Goal: Task Accomplishment & Management: Manage account settings

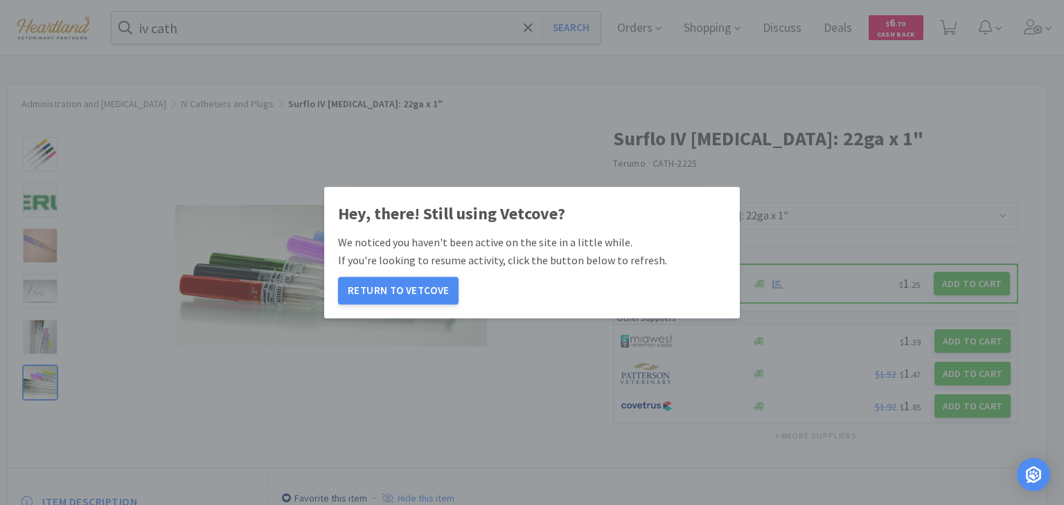
select select "115287"
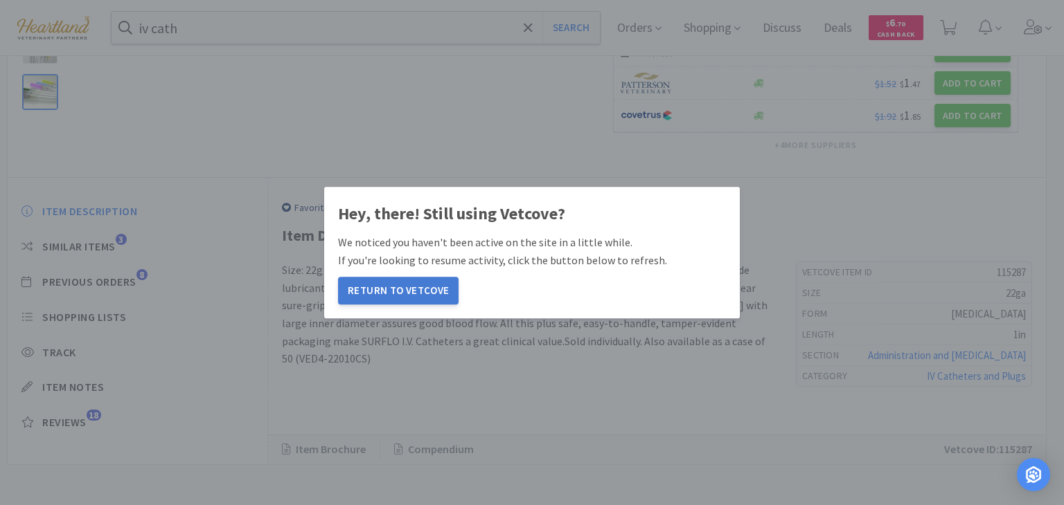
drag, startPoint x: 400, startPoint y: 285, endPoint x: 388, endPoint y: 296, distance: 16.6
click at [400, 287] on button "Return to Vetcove" at bounding box center [398, 291] width 120 height 28
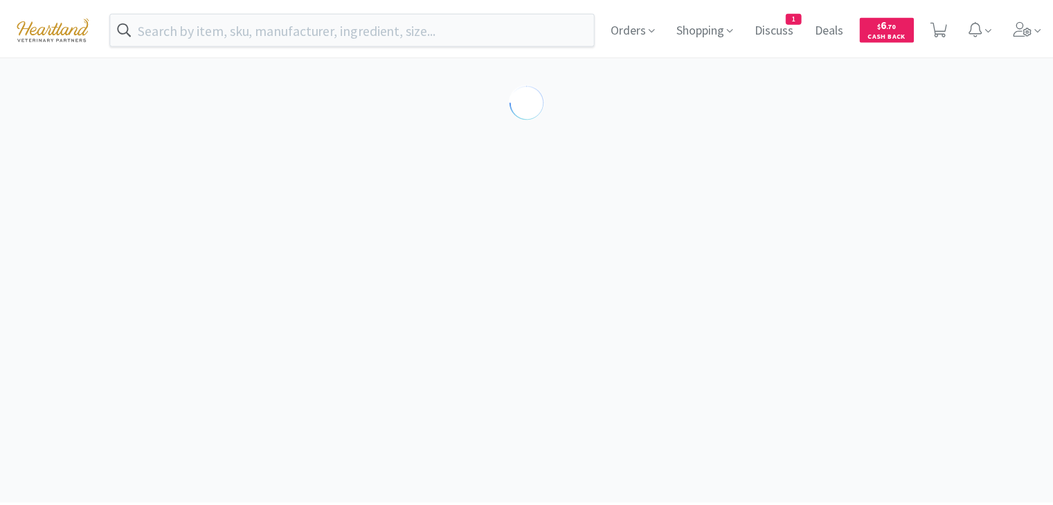
scroll to position [291, 0]
select select "115287"
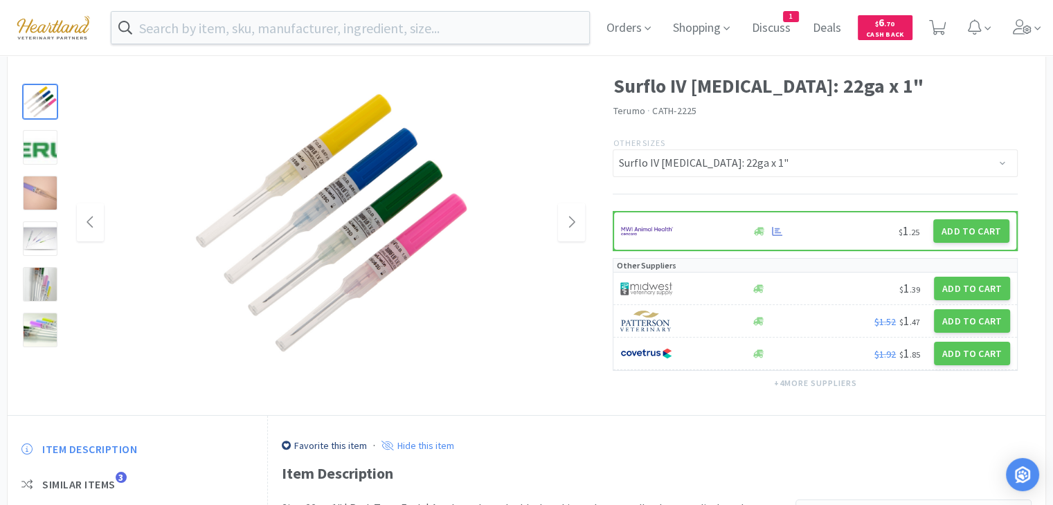
scroll to position [0, 0]
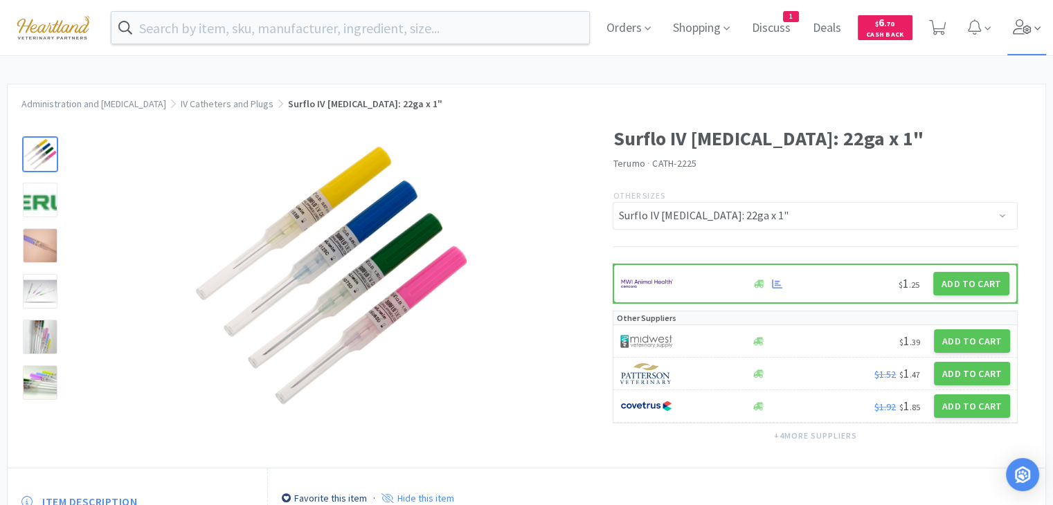
click at [1030, 26] on icon at bounding box center [1022, 26] width 19 height 15
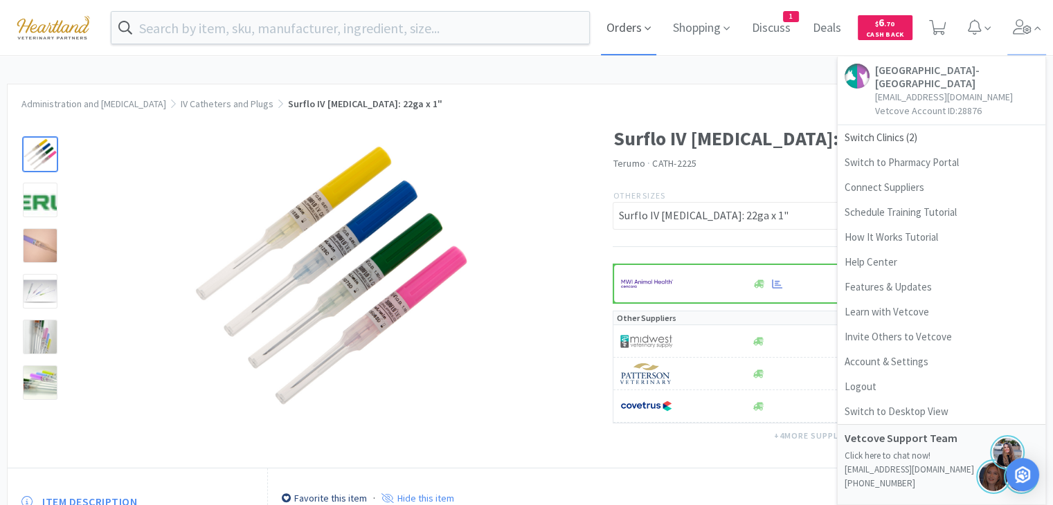
click at [640, 23] on span "Orders" at bounding box center [628, 27] width 55 height 55
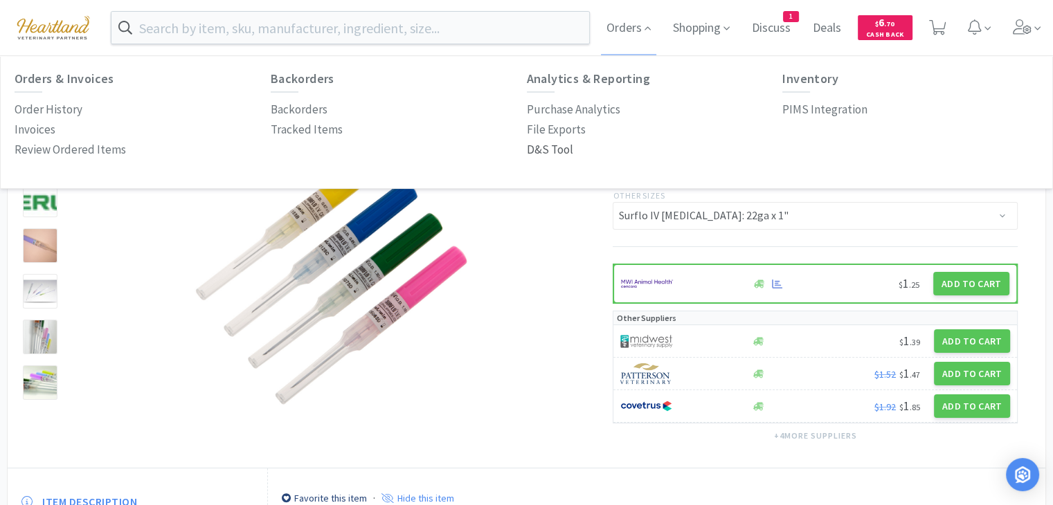
click at [562, 150] on p "D&S Tool" at bounding box center [550, 150] width 46 height 19
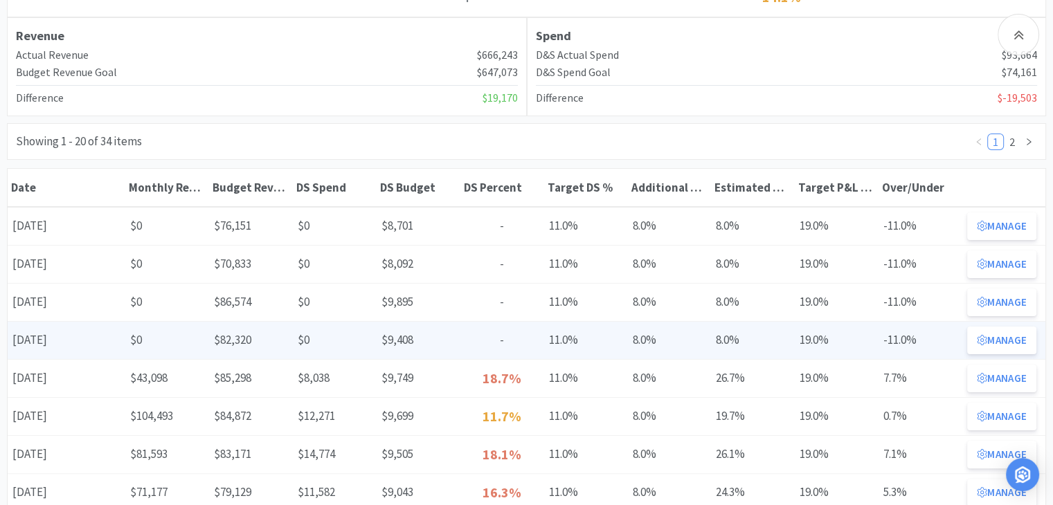
scroll to position [208, 0]
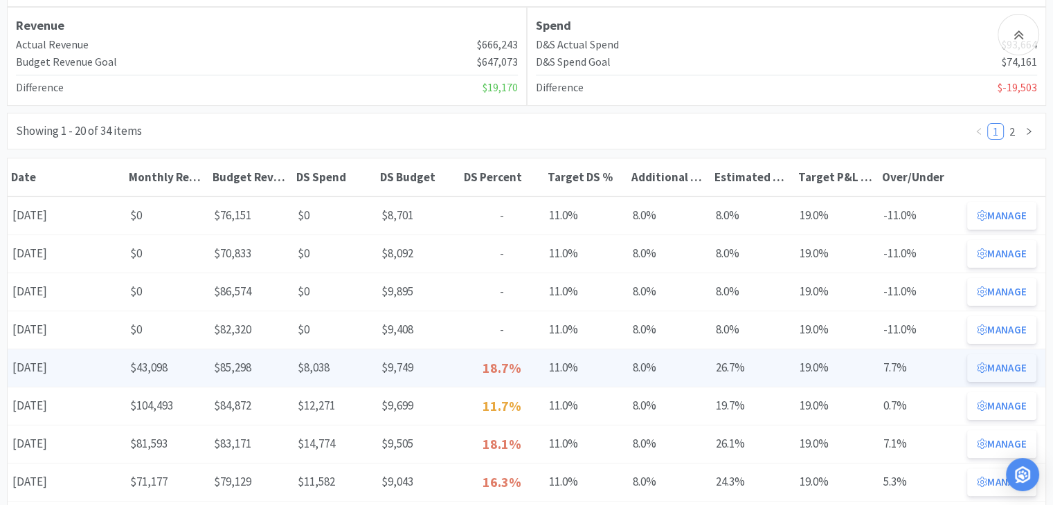
click at [985, 365] on icon at bounding box center [982, 368] width 10 height 10
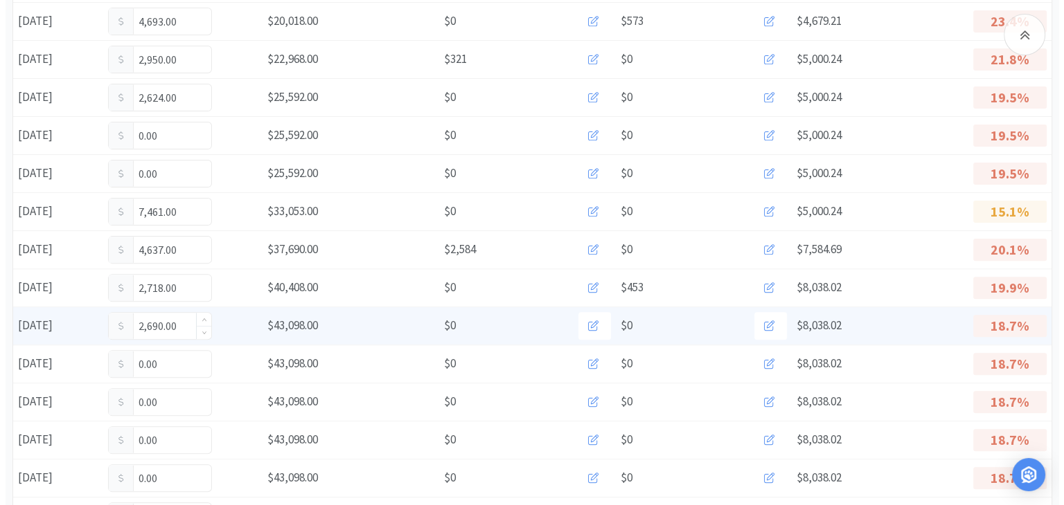
scroll to position [415, 0]
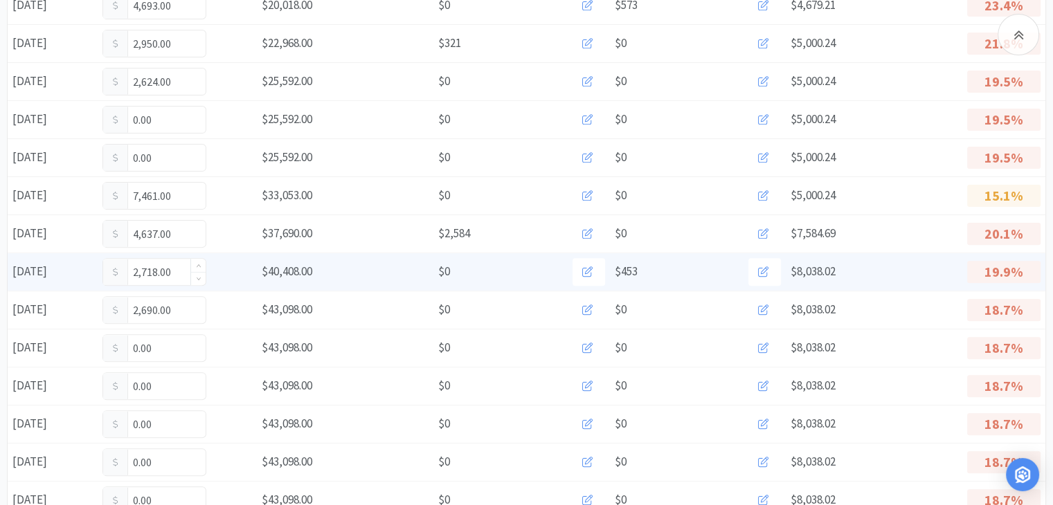
click at [176, 269] on input "2,718.00" at bounding box center [154, 272] width 102 height 26
type input "2"
type input "2,773"
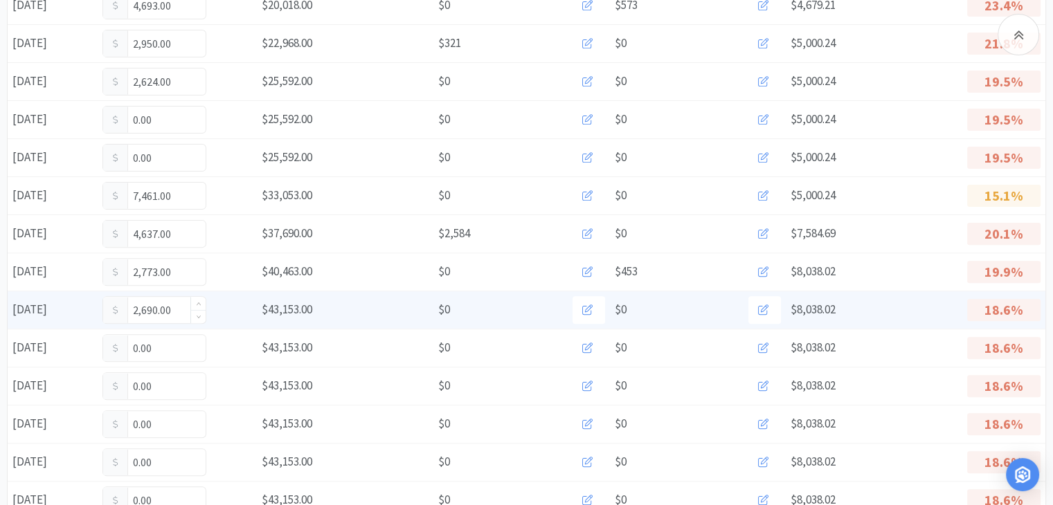
click at [175, 305] on input "2,690.00" at bounding box center [154, 310] width 102 height 26
type input "2"
type input "3,213"
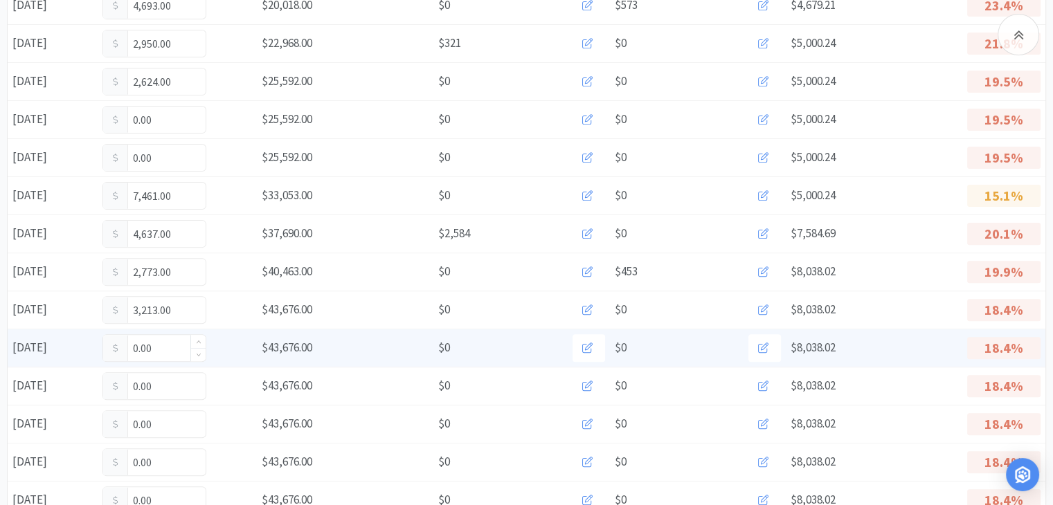
click at [168, 335] on input "0.00" at bounding box center [154, 348] width 102 height 26
type input "0"
type input "1,974"
click at [770, 341] on button at bounding box center [765, 348] width 33 height 28
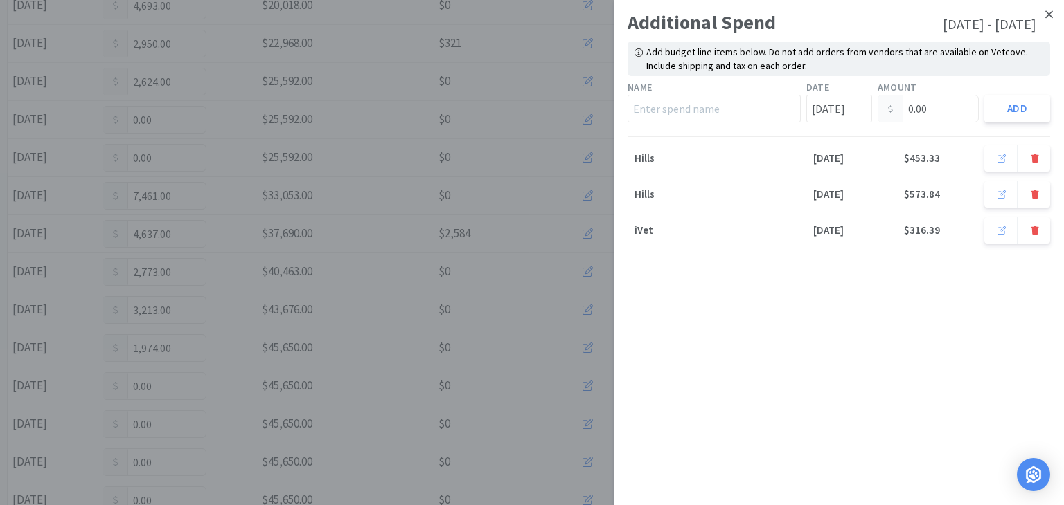
click at [1052, 12] on icon at bounding box center [1049, 14] width 8 height 12
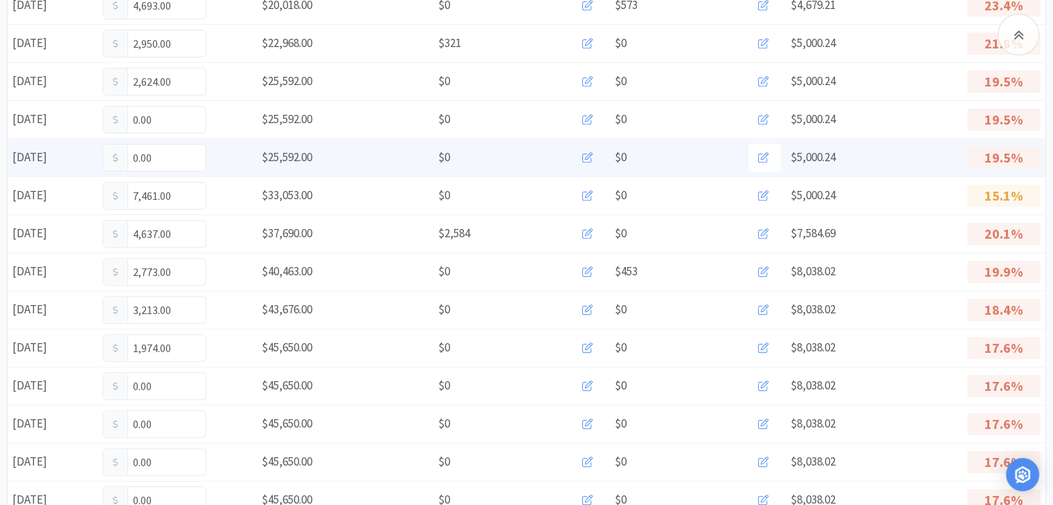
click at [587, 163] on button at bounding box center [589, 158] width 33 height 28
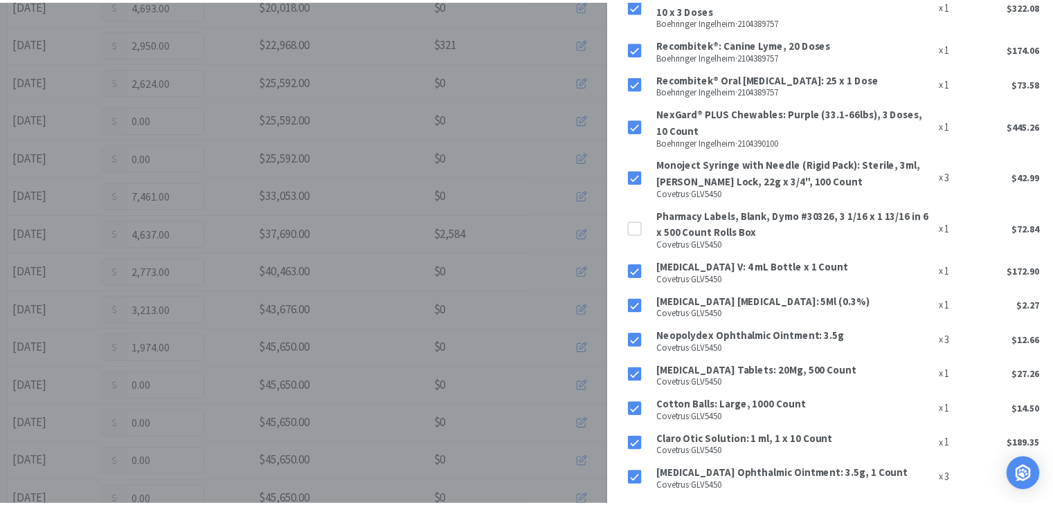
scroll to position [0, 0]
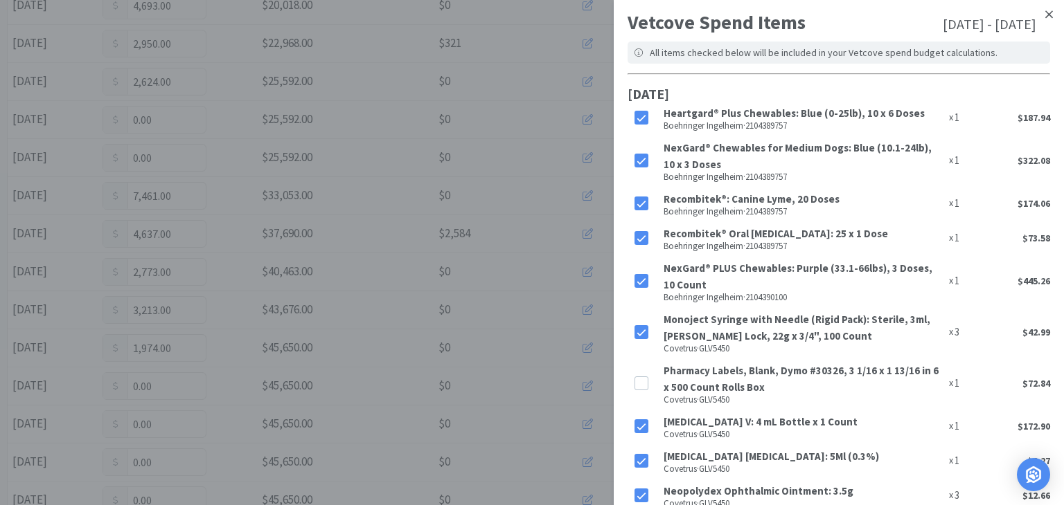
click at [1045, 12] on icon at bounding box center [1049, 14] width 8 height 8
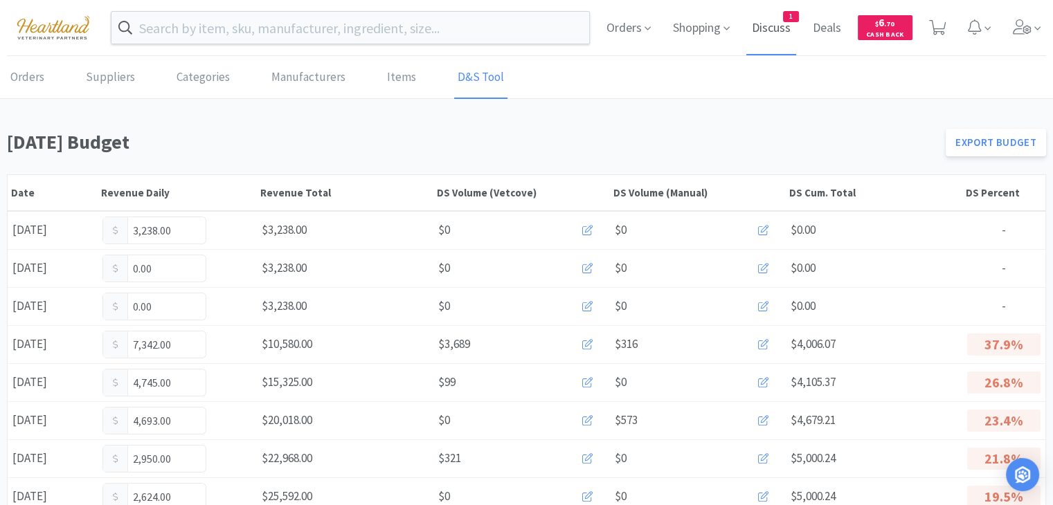
click at [791, 20] on span "1" at bounding box center [791, 17] width 15 height 10
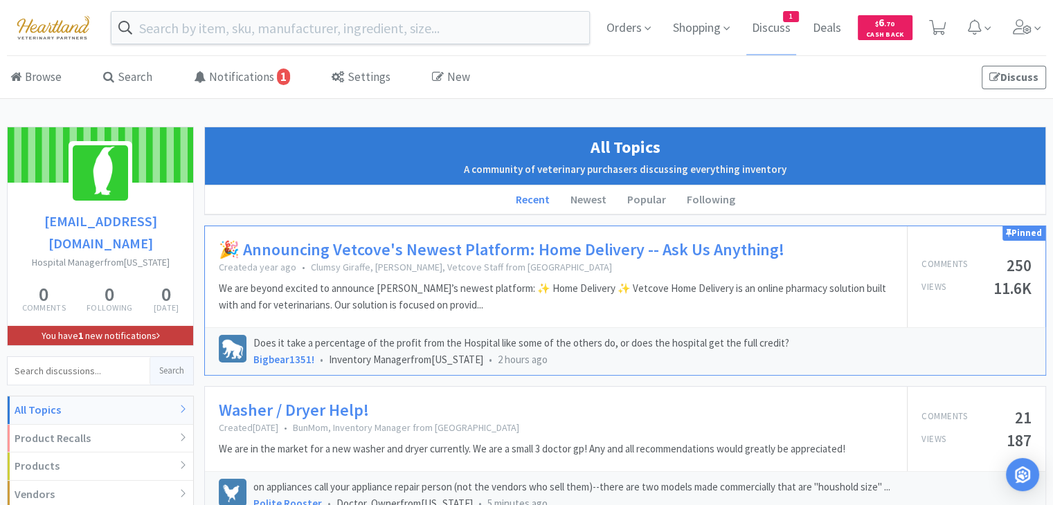
click at [120, 326] on link "You have 1 new notifications" at bounding box center [101, 335] width 186 height 19
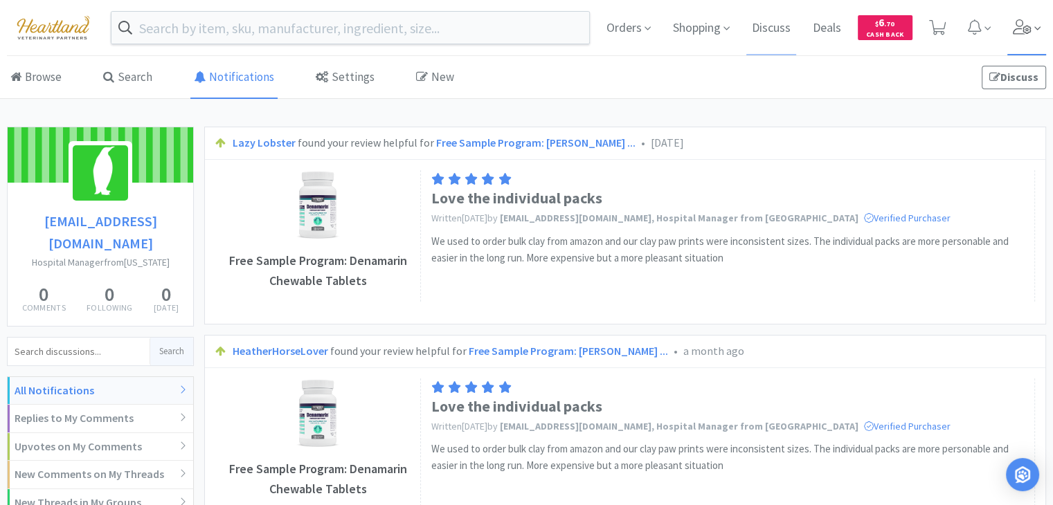
click at [1007, 30] on span at bounding box center [1026, 27] width 39 height 55
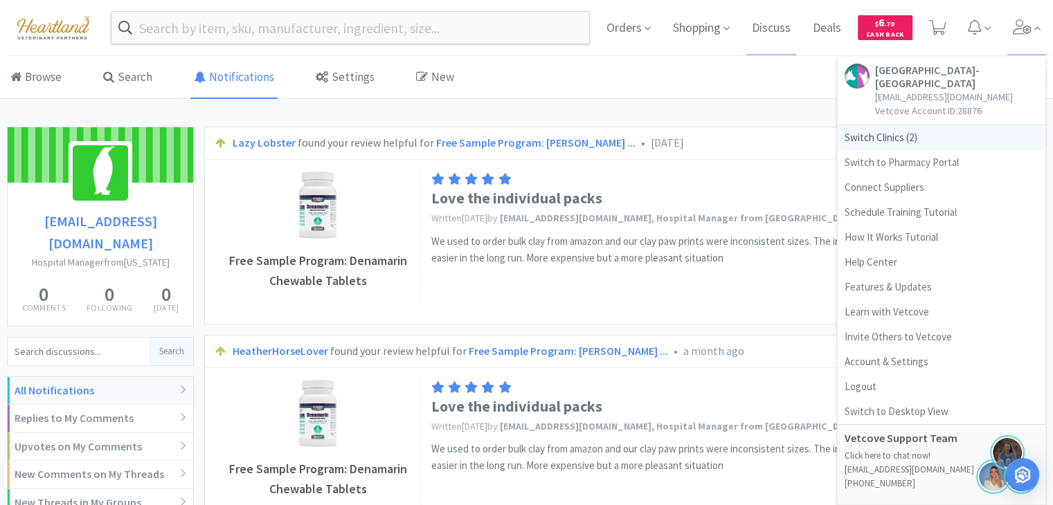
click at [879, 132] on span "Switch Clinics ( 2 )" at bounding box center [942, 137] width 208 height 25
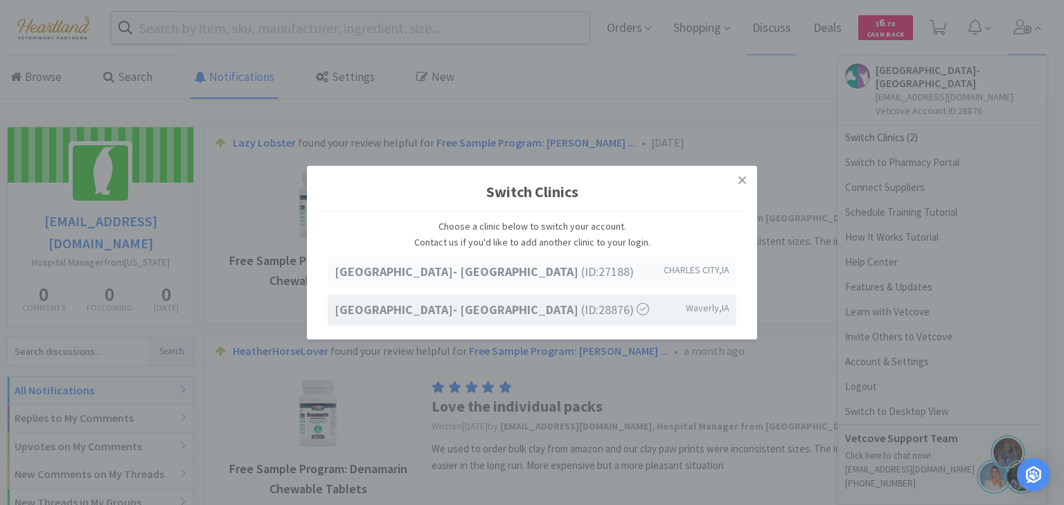
click at [650, 263] on div "Ave of the Saints Animal Hospital- Charles City (ID: 27188 ) CHARLES CITY , IA" at bounding box center [532, 272] width 409 height 31
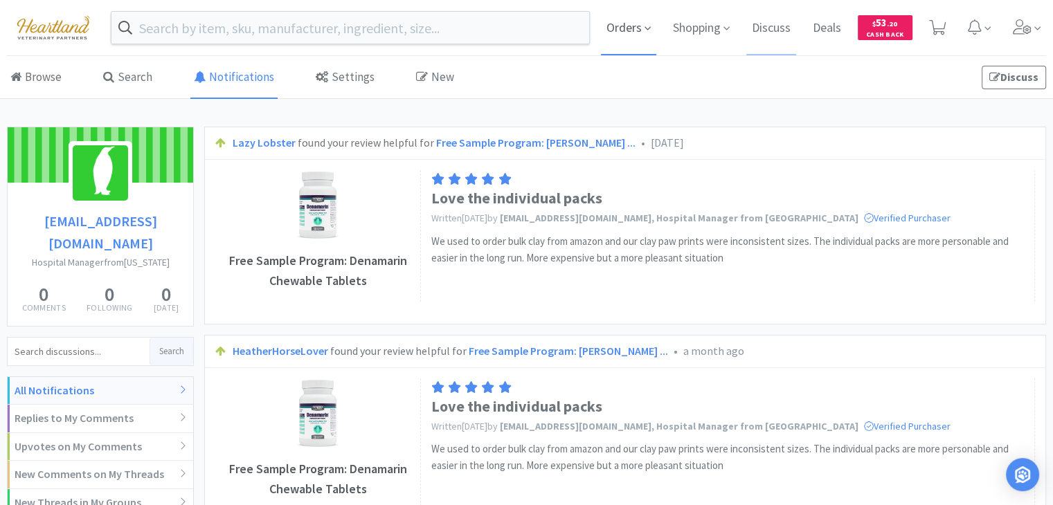
click at [627, 26] on span "Orders" at bounding box center [628, 27] width 55 height 55
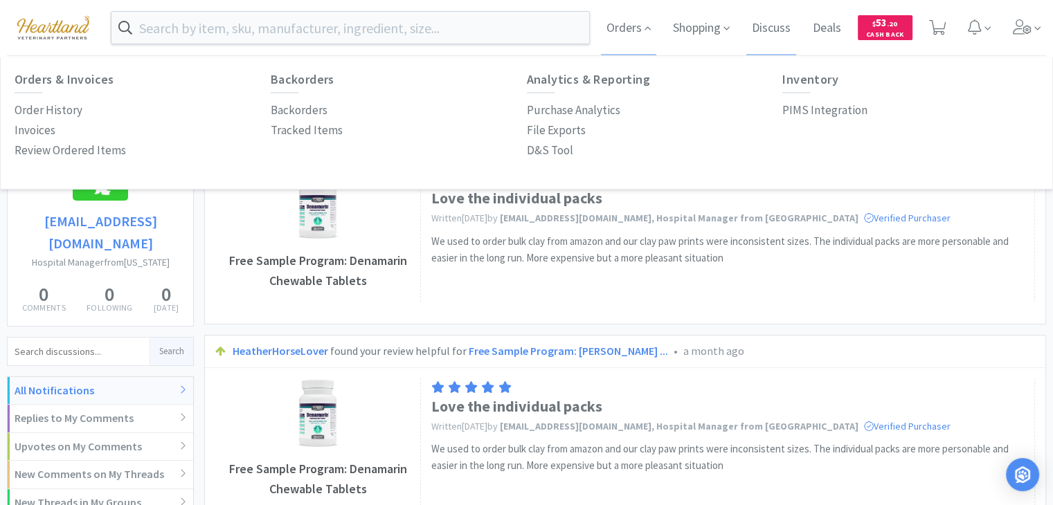
click at [572, 151] on div "D&S Tool" at bounding box center [655, 151] width 256 height 20
click at [559, 145] on p "D&S Tool" at bounding box center [550, 150] width 46 height 19
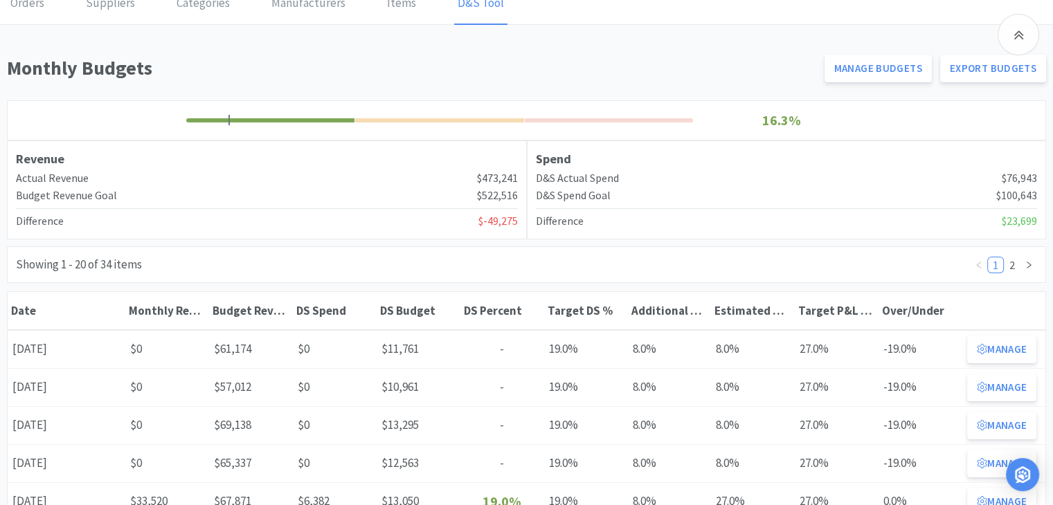
scroll to position [346, 0]
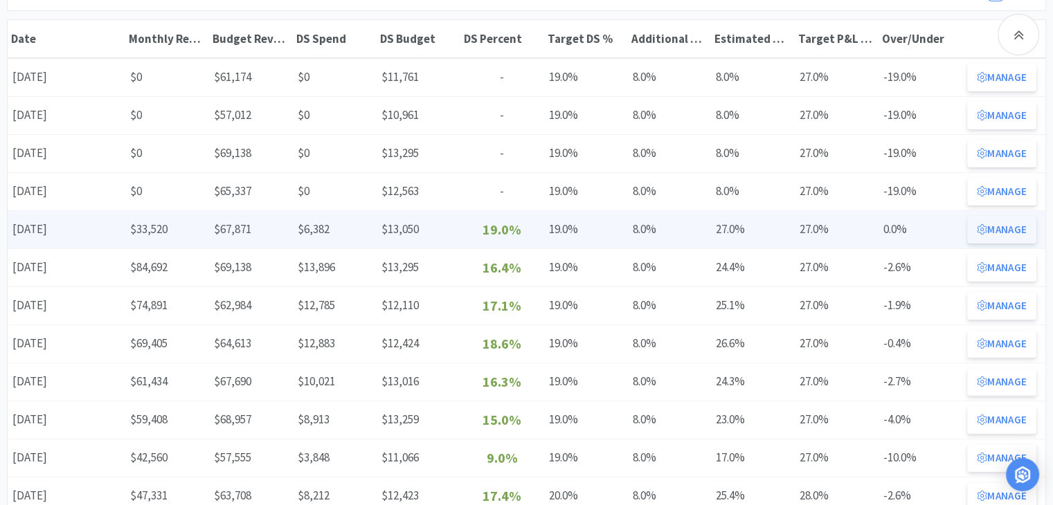
click at [992, 228] on button "Manage" at bounding box center [1001, 230] width 69 height 28
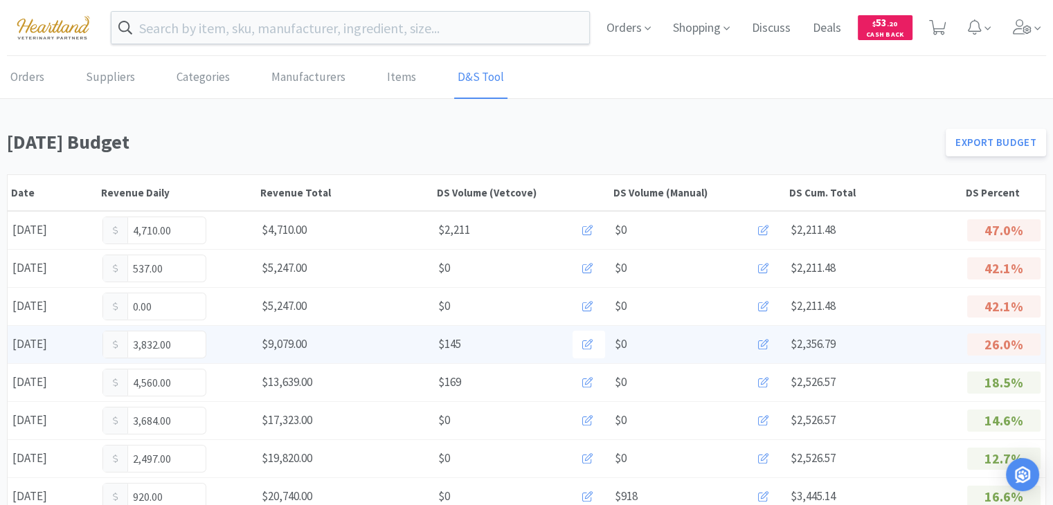
click at [764, 339] on icon at bounding box center [763, 344] width 10 height 10
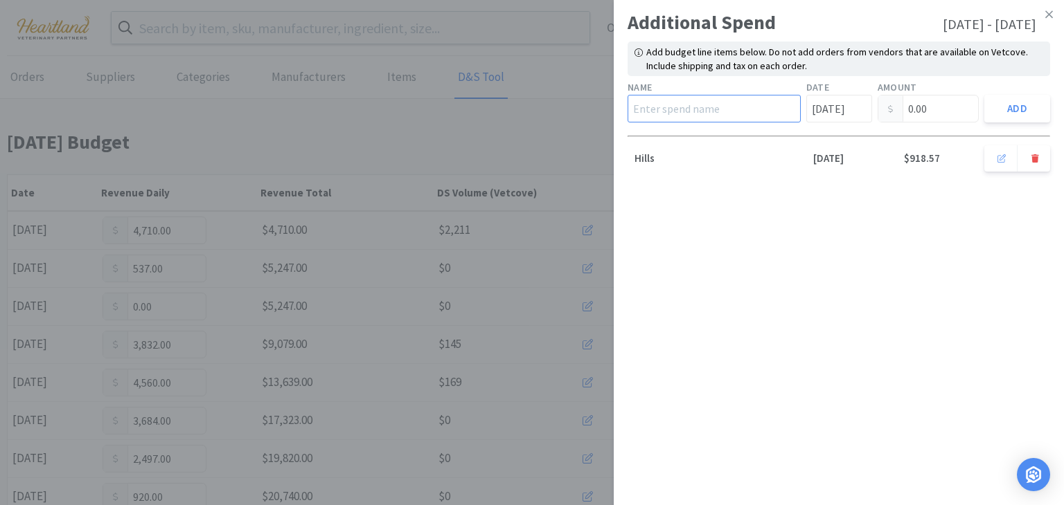
click at [745, 107] on input "text" at bounding box center [713, 109] width 173 height 28
type input "Hills"
click at [848, 105] on input "Aug 4th" at bounding box center [839, 109] width 66 height 28
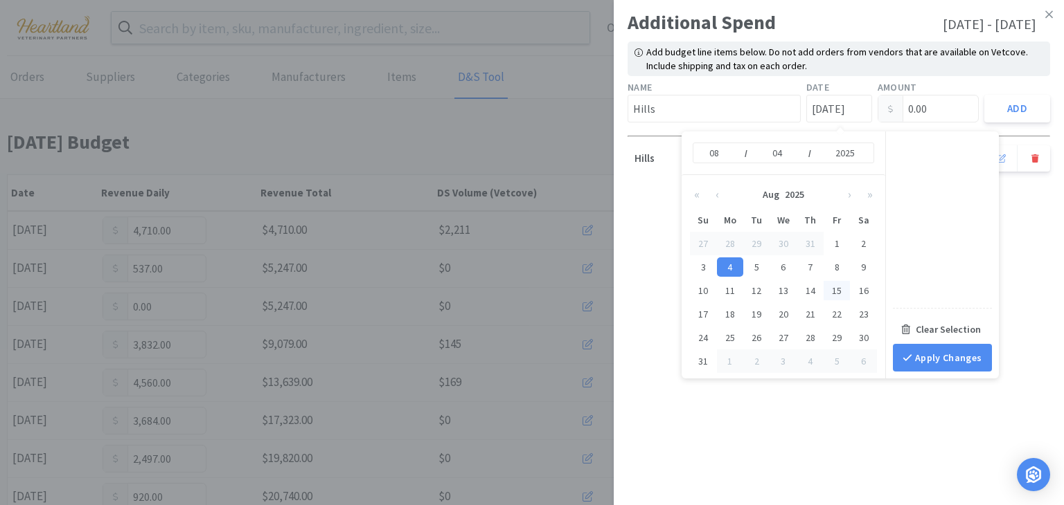
click at [836, 286] on div "15" at bounding box center [836, 290] width 27 height 19
type input "Aug 15th"
type input "15"
click at [922, 111] on input "0.00" at bounding box center [928, 109] width 100 height 26
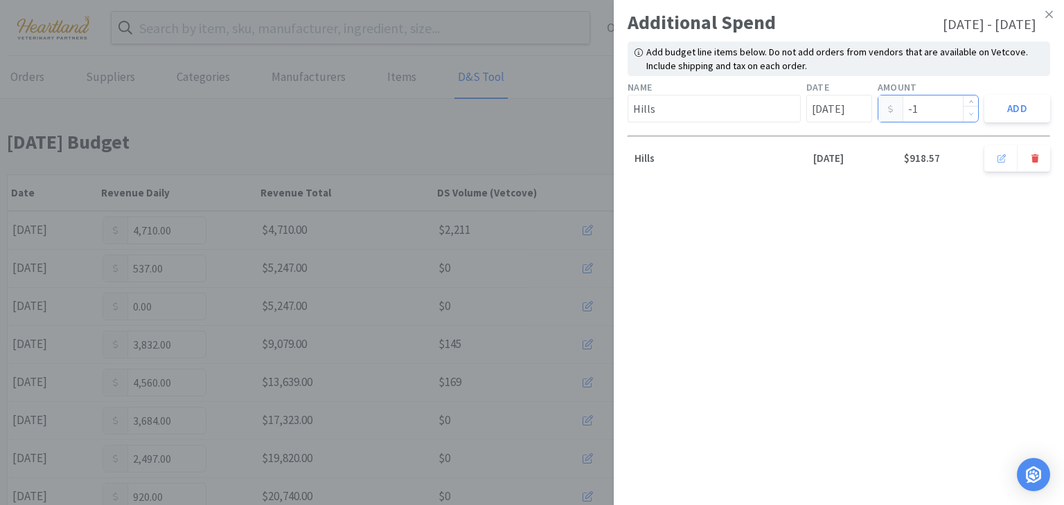
click at [970, 109] on span "Decrease Value" at bounding box center [970, 114] width 15 height 16
click at [922, 107] on input "-1" at bounding box center [928, 109] width 100 height 26
type input "-"
type input "522.65"
drag, startPoint x: 1019, startPoint y: 105, endPoint x: 1011, endPoint y: 114, distance: 11.3
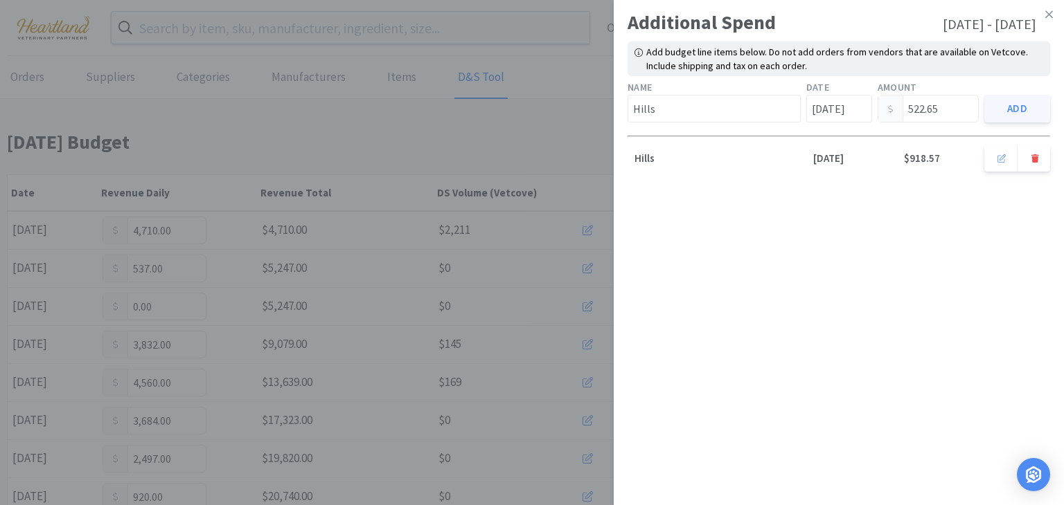
click at [1019, 105] on button "Add" at bounding box center [1017, 109] width 66 height 28
type input "Aug 1st"
type input "0.00"
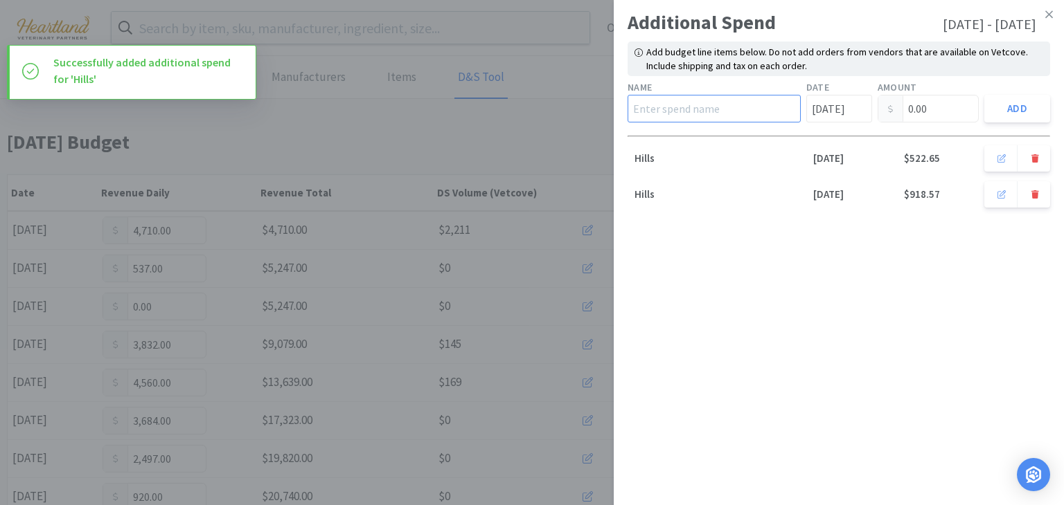
click at [726, 104] on input "text" at bounding box center [713, 109] width 173 height 28
type input "iVet"
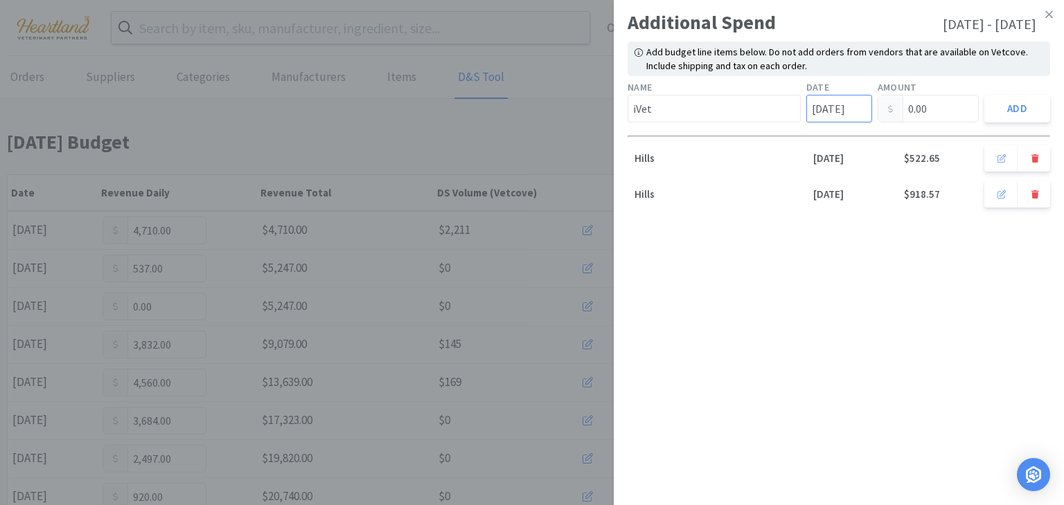
click at [859, 109] on input "Aug 1st" at bounding box center [839, 109] width 66 height 28
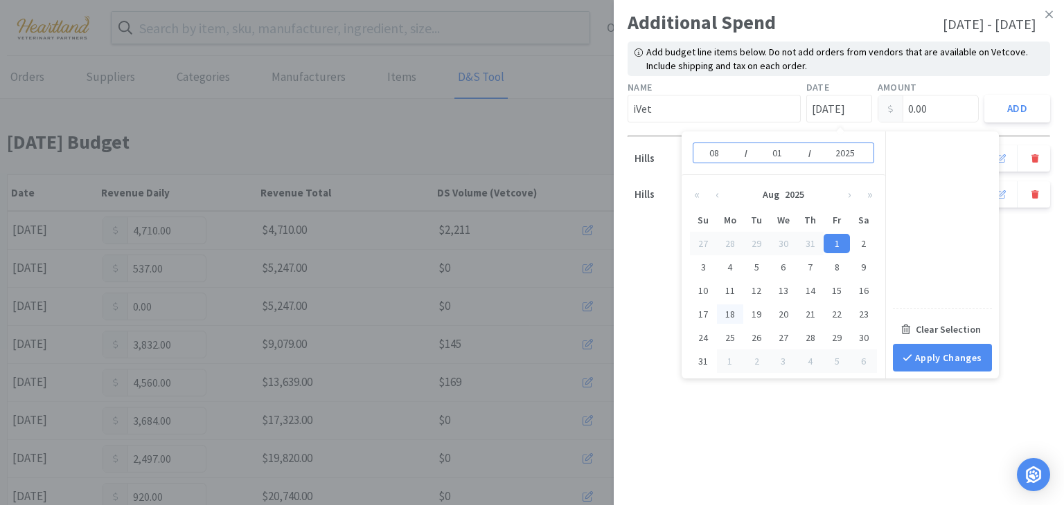
click at [735, 308] on div "18" at bounding box center [730, 314] width 27 height 19
type input "Aug 18th"
type input "18"
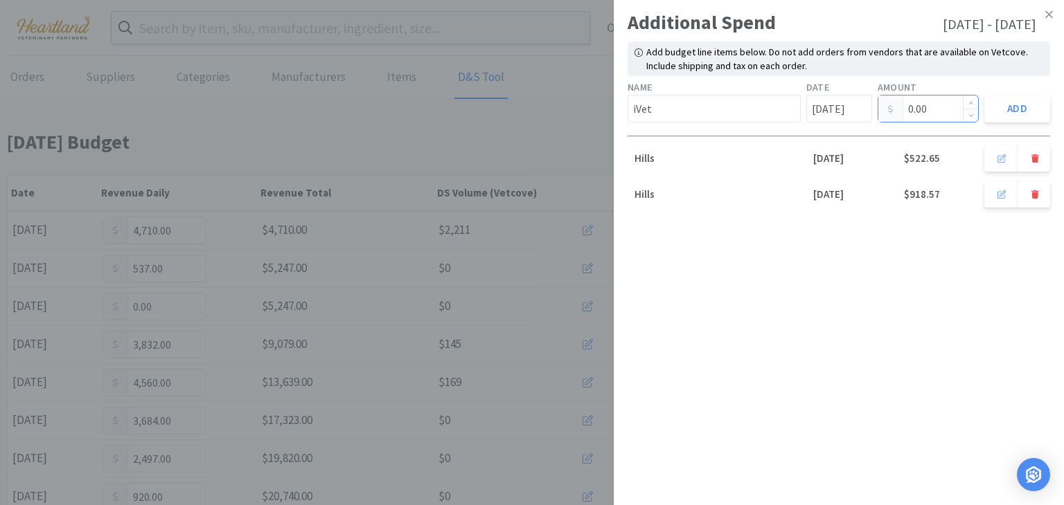
click at [935, 100] on input "0.00" at bounding box center [928, 109] width 100 height 26
type input "0"
type input "131.52"
click at [1014, 107] on button "Add" at bounding box center [1017, 109] width 66 height 28
type input "Aug 1st"
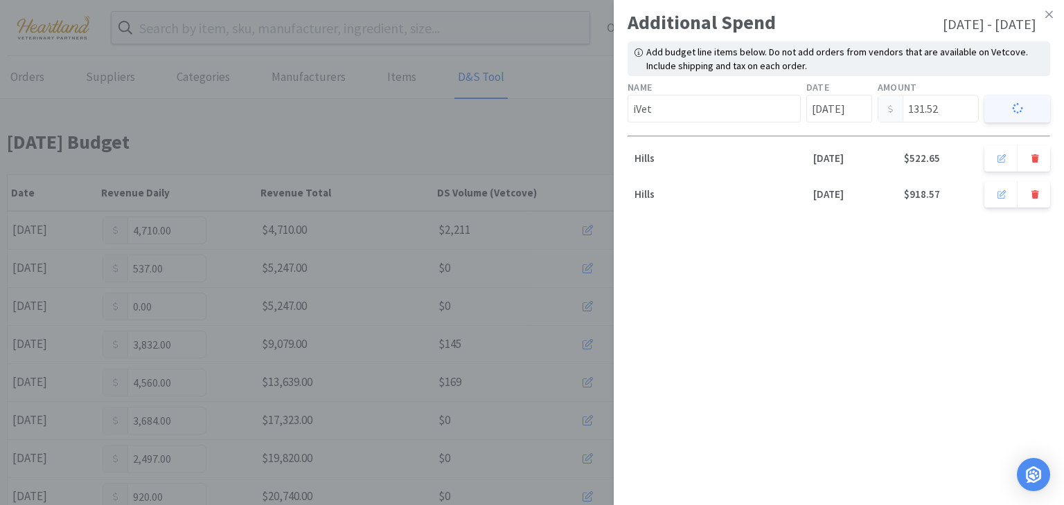
type input "0.00"
click at [1048, 17] on icon at bounding box center [1049, 14] width 8 height 12
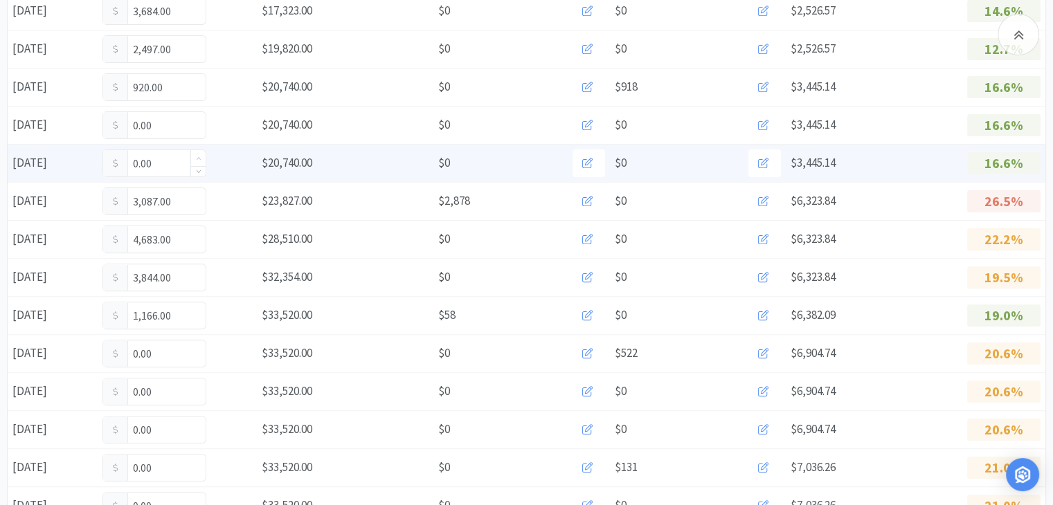
scroll to position [415, 0]
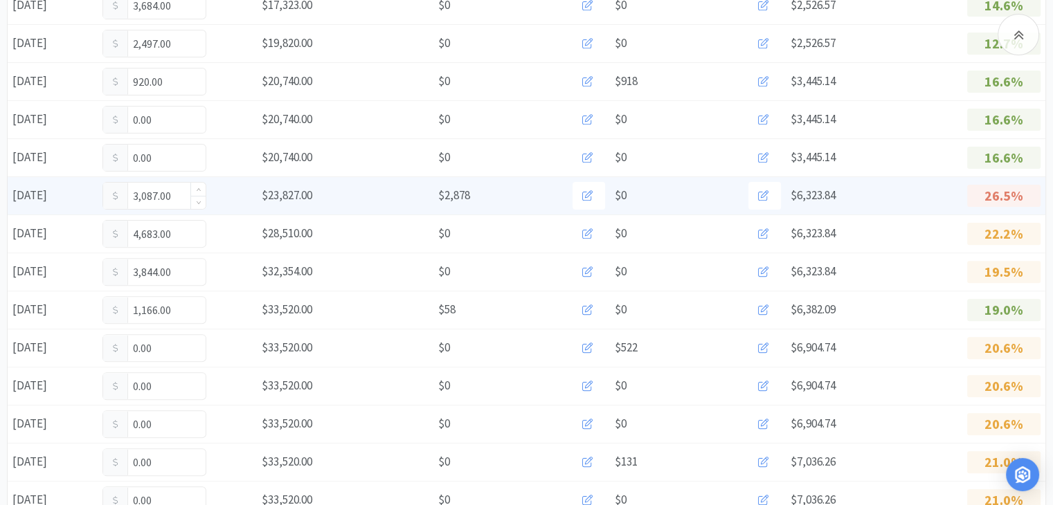
click at [170, 192] on input "3,087.00" at bounding box center [154, 196] width 102 height 26
type input "3,262"
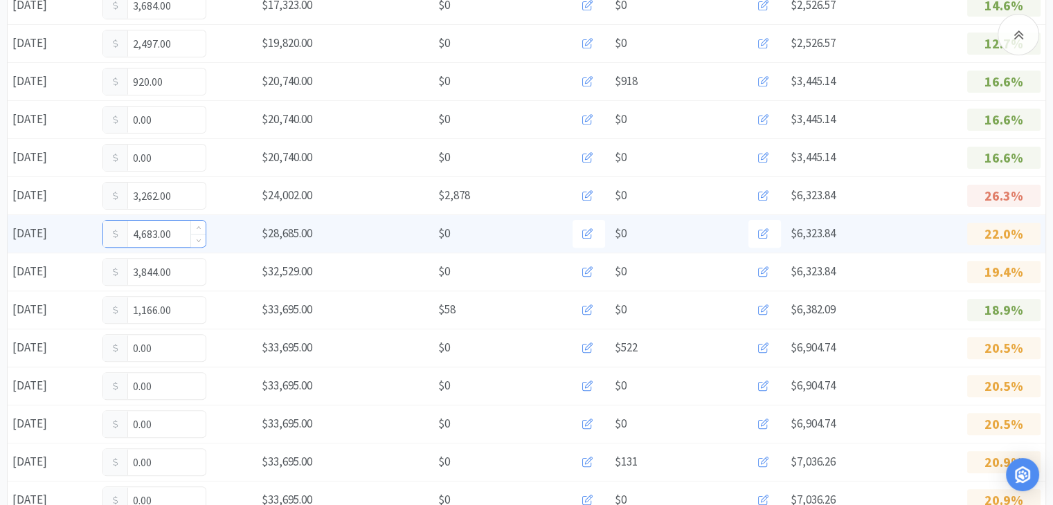
click at [168, 226] on input "4,683.00" at bounding box center [154, 234] width 102 height 26
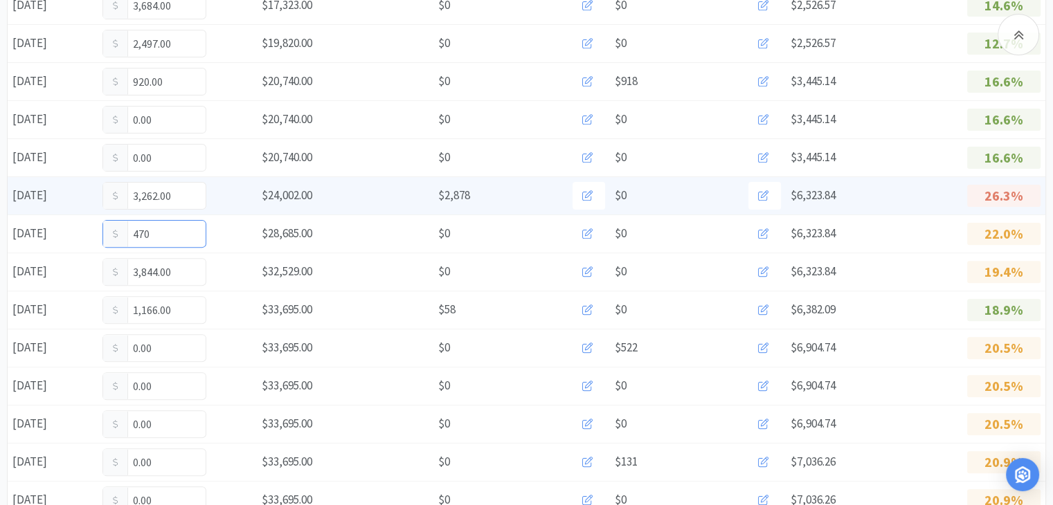
type input "4,707"
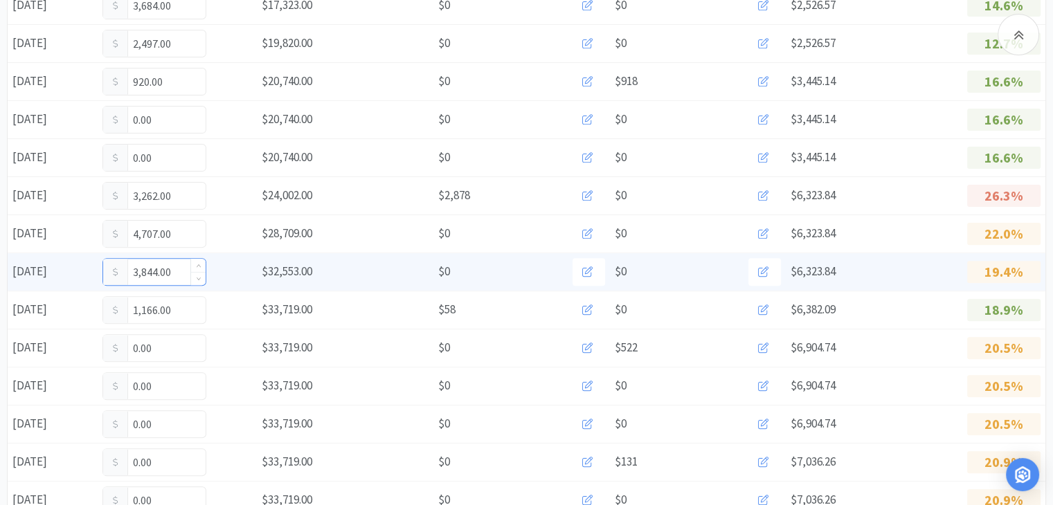
click at [174, 270] on input "3,844.00" at bounding box center [154, 272] width 102 height 26
type input "3,902"
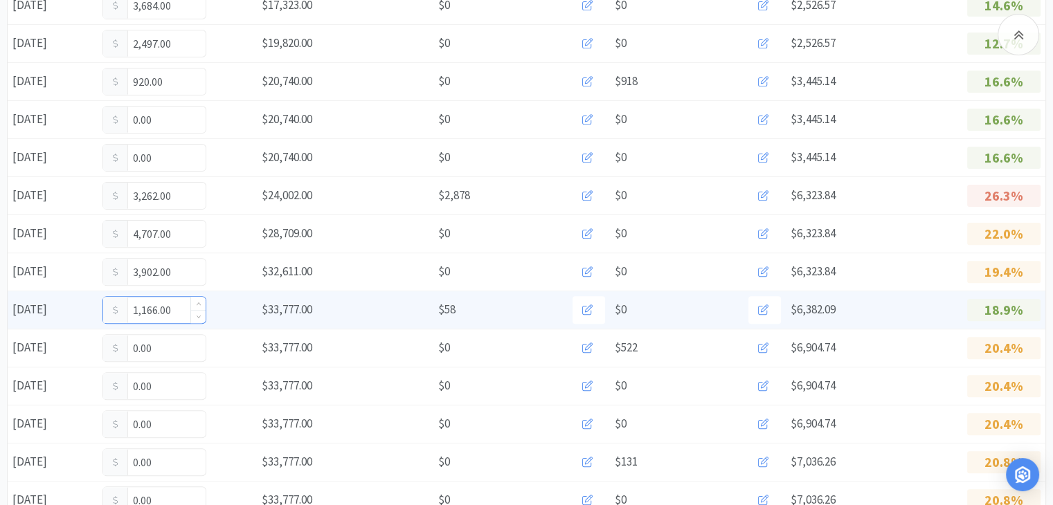
click at [172, 303] on input "1,166.00" at bounding box center [154, 310] width 102 height 26
type input "1,573"
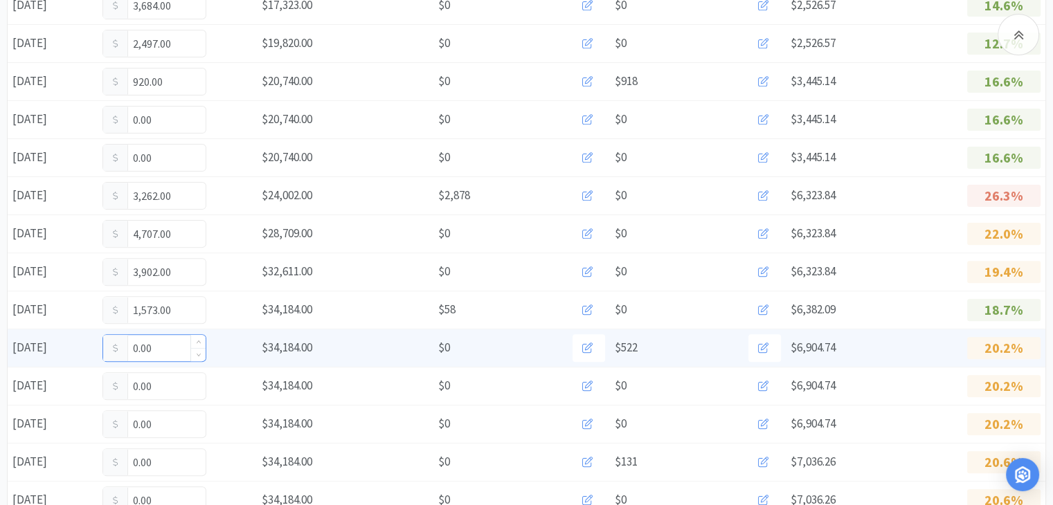
click at [172, 341] on input "0.00" at bounding box center [154, 348] width 102 height 26
type input "0"
type input "3,192"
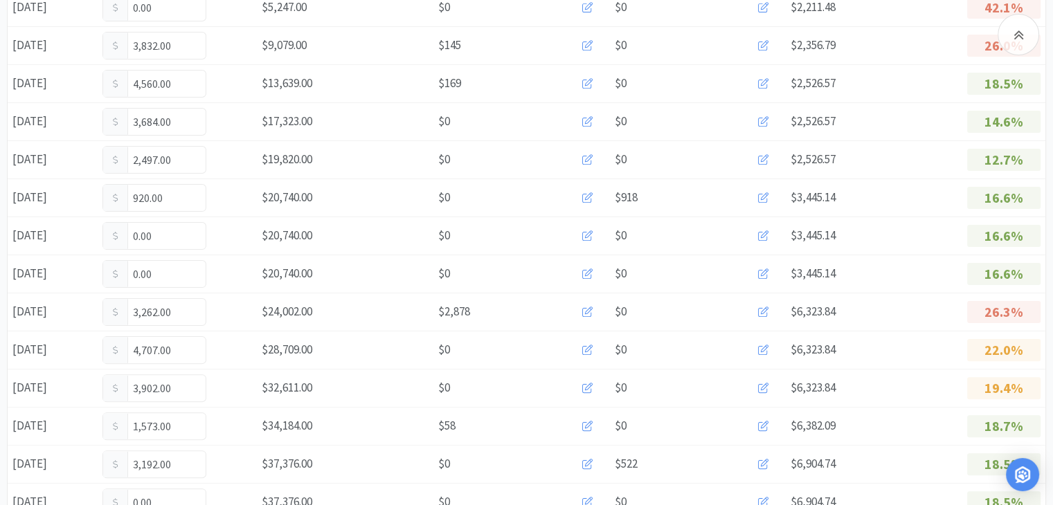
scroll to position [0, 0]
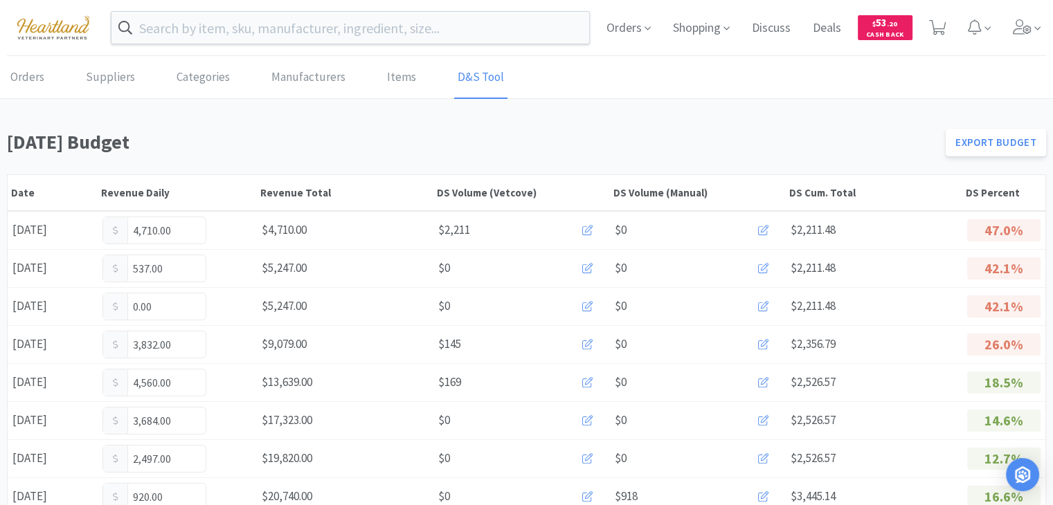
click at [3, 75] on div "Orders Suppliers Categories Manufacturers Items D&S Tool" at bounding box center [526, 78] width 1053 height 42
click at [15, 73] on link "Orders" at bounding box center [27, 78] width 41 height 42
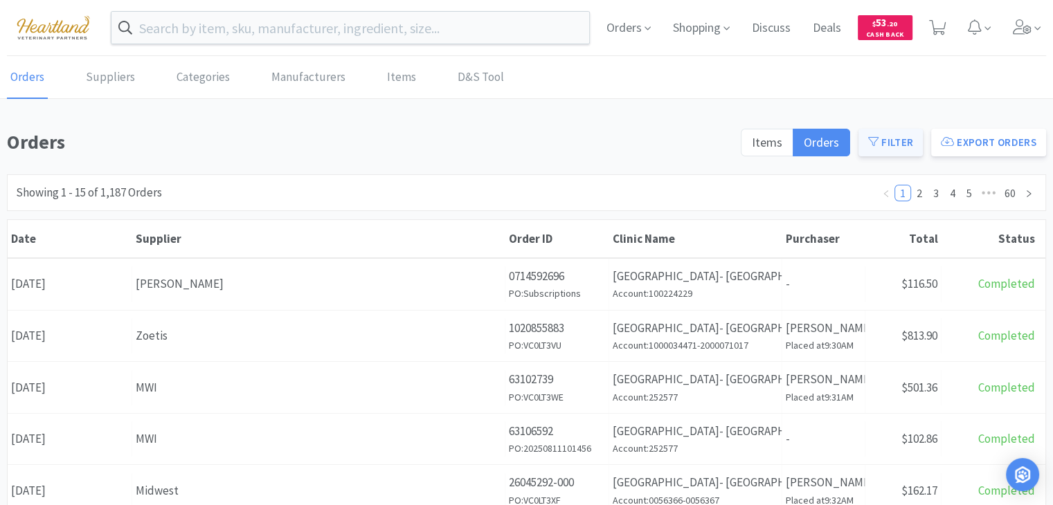
click at [897, 147] on button "Filter" at bounding box center [891, 143] width 64 height 28
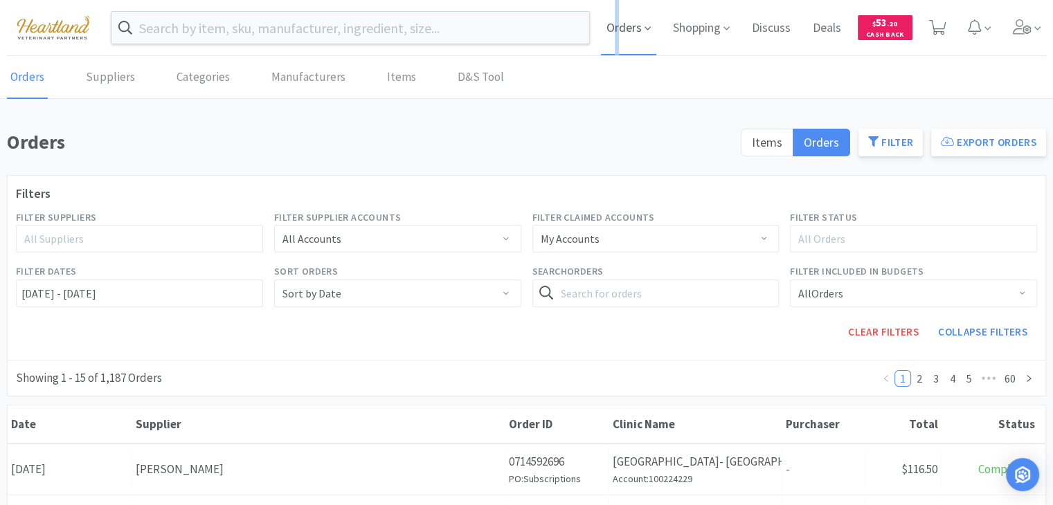
click at [618, 19] on span "Orders" at bounding box center [628, 27] width 55 height 55
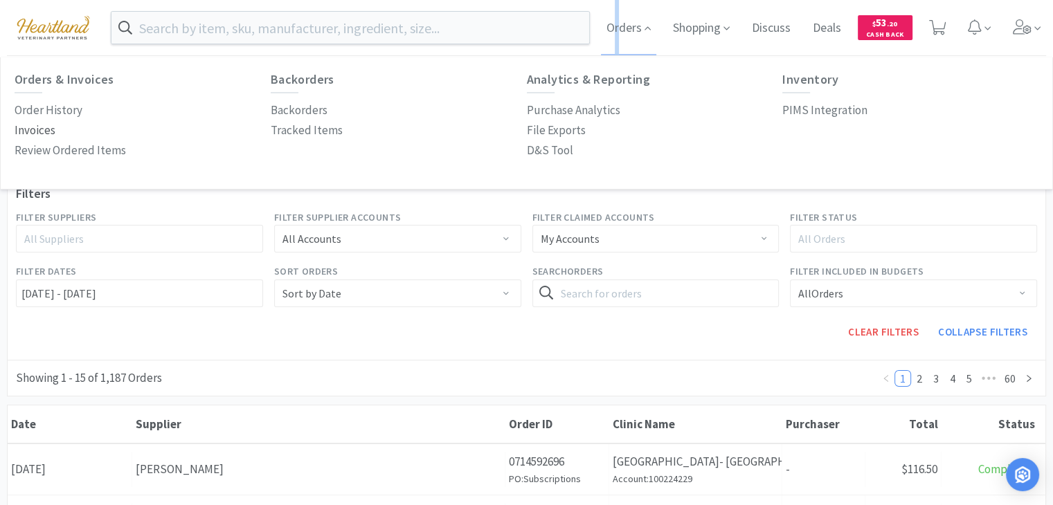
drag, startPoint x: 28, startPoint y: 134, endPoint x: 38, endPoint y: 134, distance: 9.7
click at [29, 134] on p "Invoices" at bounding box center [35, 130] width 41 height 19
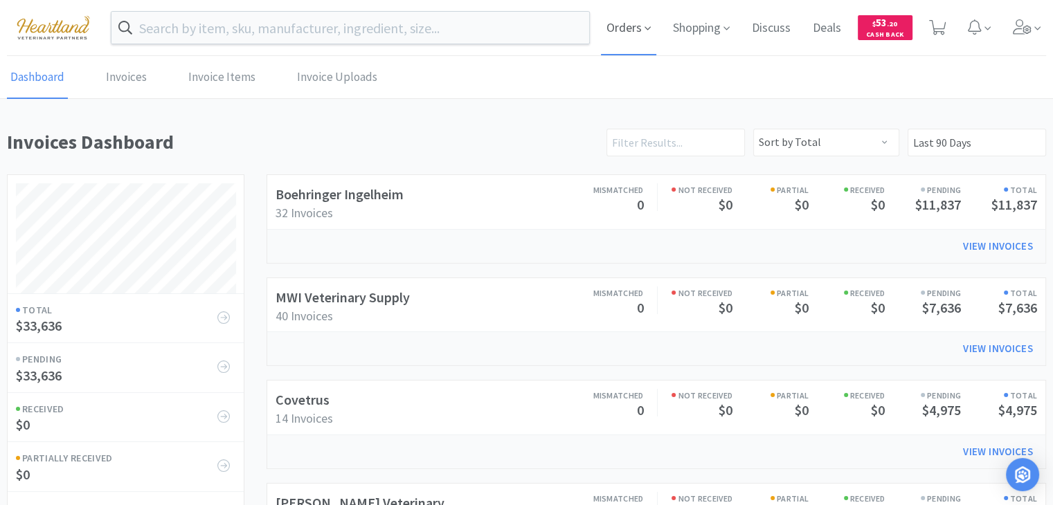
click at [629, 32] on span "Orders" at bounding box center [628, 27] width 55 height 55
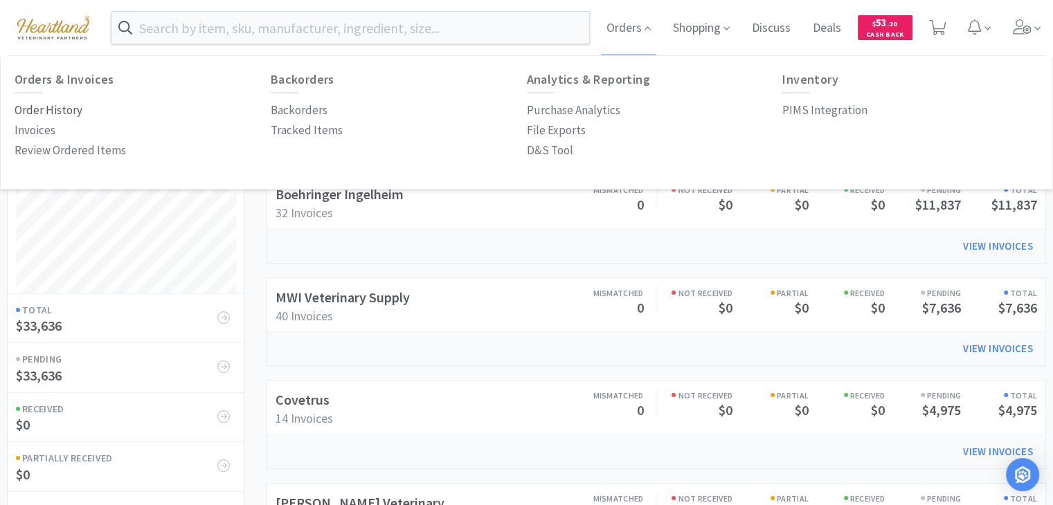
click at [53, 107] on p "Order History" at bounding box center [49, 110] width 68 height 19
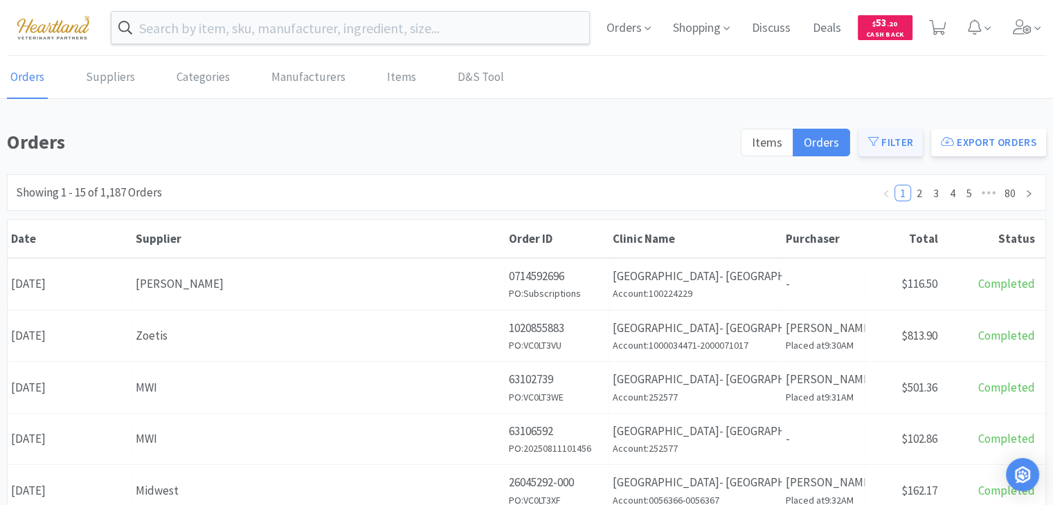
click at [870, 147] on button "Filter" at bounding box center [891, 143] width 64 height 28
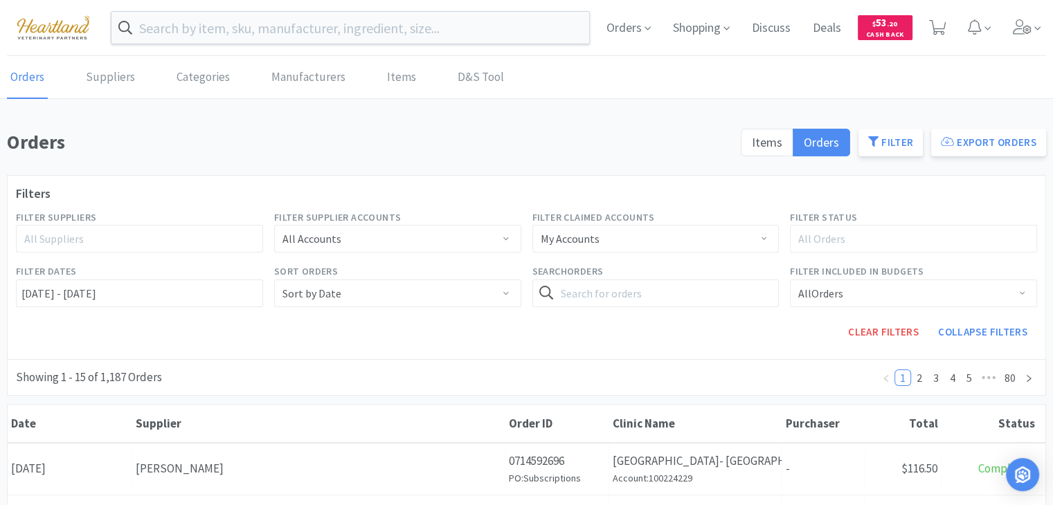
click at [67, 225] on div "All Suppliers" at bounding box center [139, 239] width 247 height 28
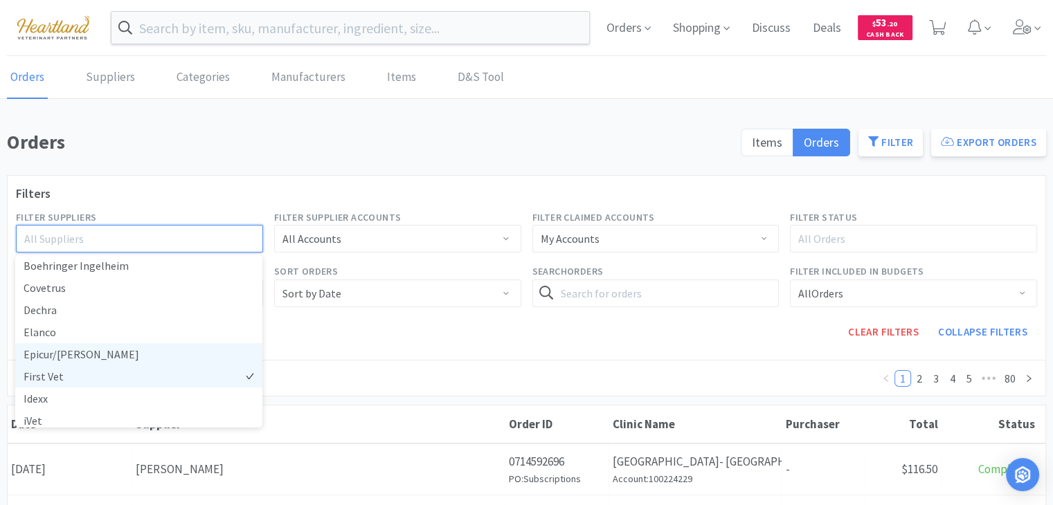
scroll to position [138, 0]
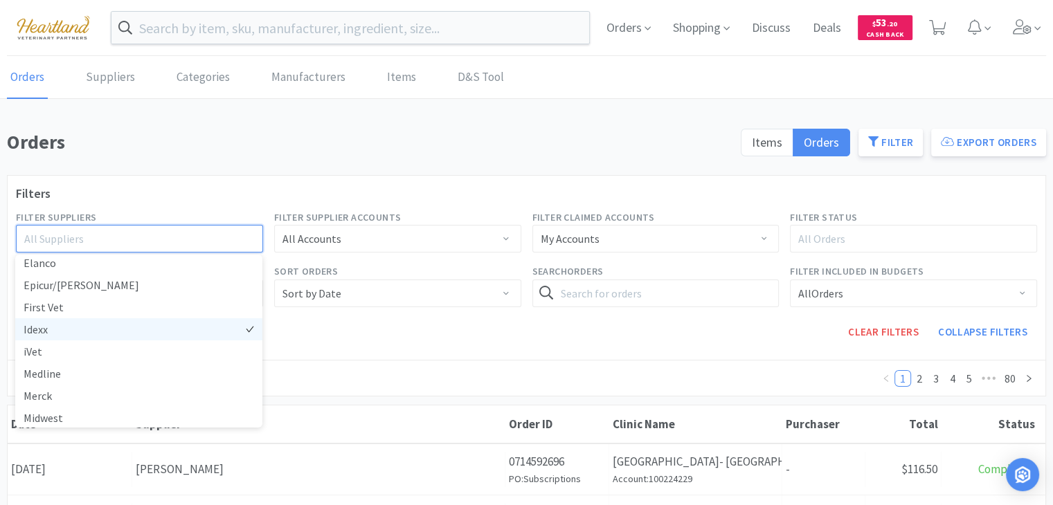
click at [61, 328] on li "Idexx" at bounding box center [138, 330] width 247 height 22
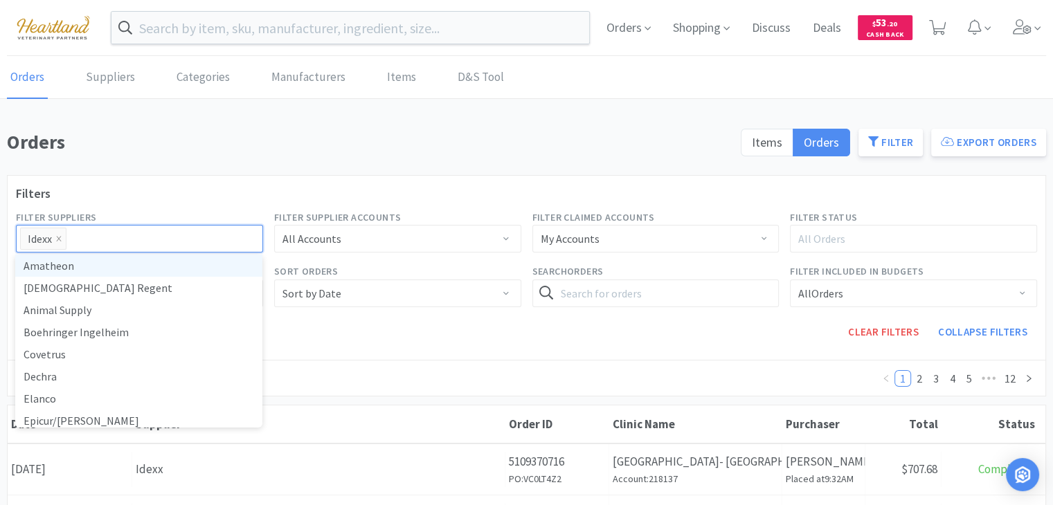
click at [587, 333] on div "Clear Filters Collapse Filters" at bounding box center [656, 332] width 774 height 39
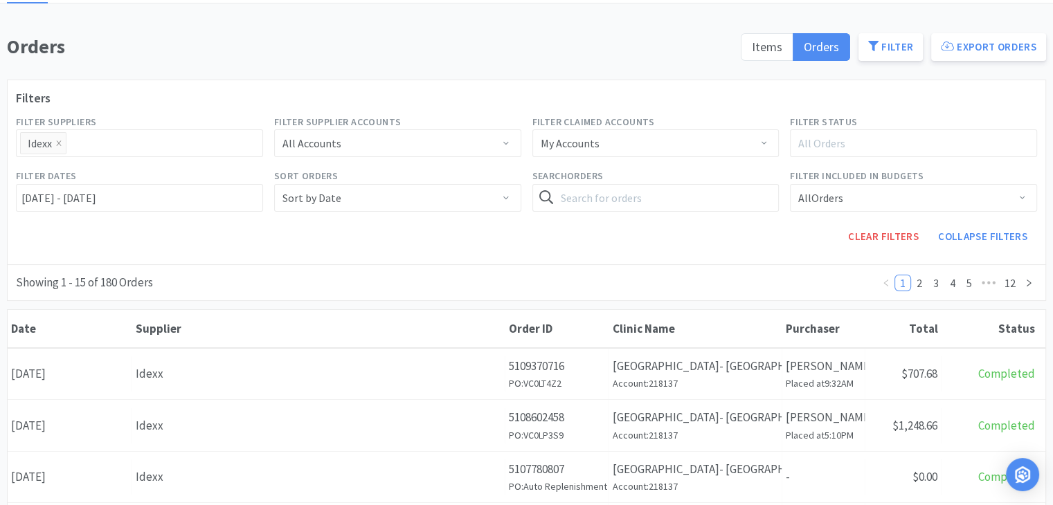
scroll to position [0, 0]
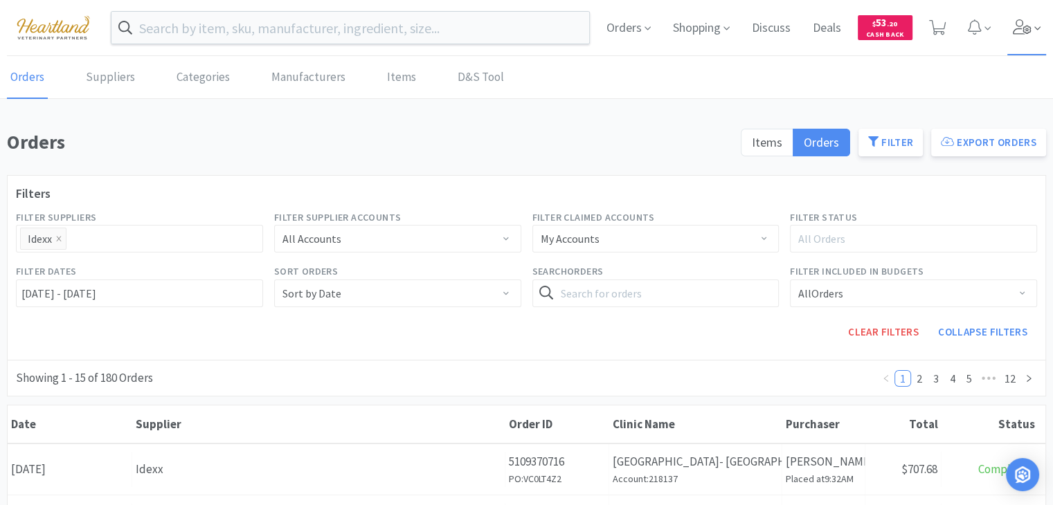
click at [1020, 26] on icon at bounding box center [1022, 26] width 19 height 15
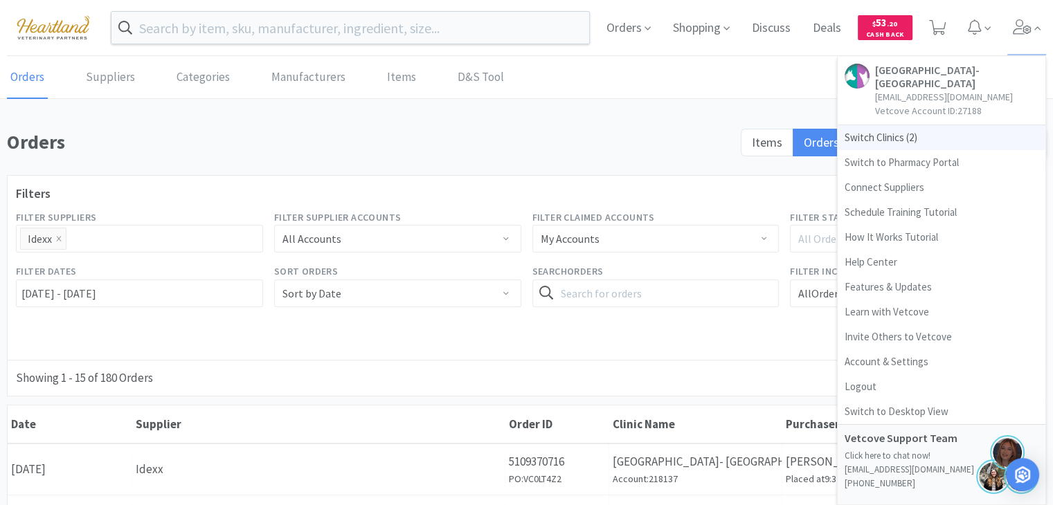
click at [886, 139] on span "Switch Clinics ( 2 )" at bounding box center [942, 137] width 208 height 25
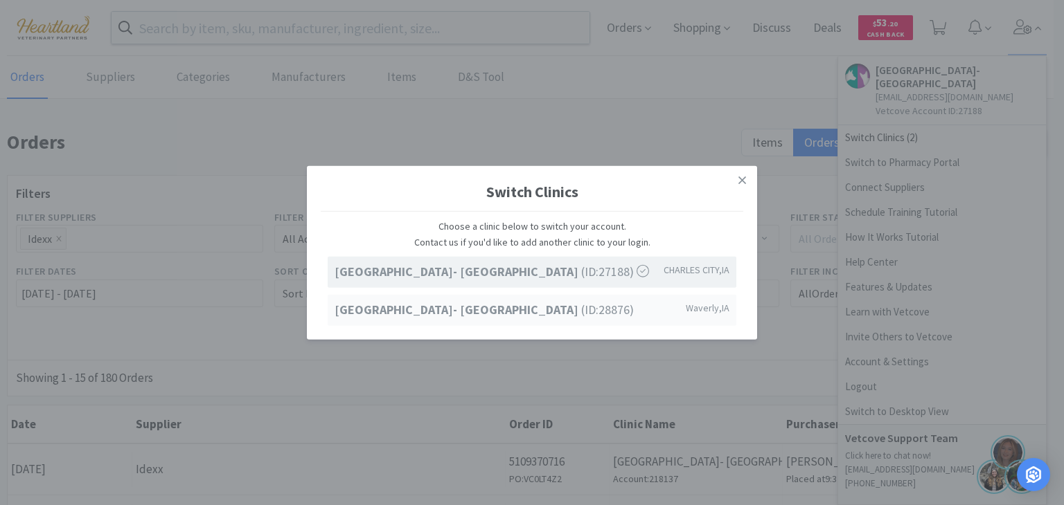
click at [533, 311] on strong "Ave of the Saints Animal Hospital- Waverly" at bounding box center [457, 309] width 247 height 16
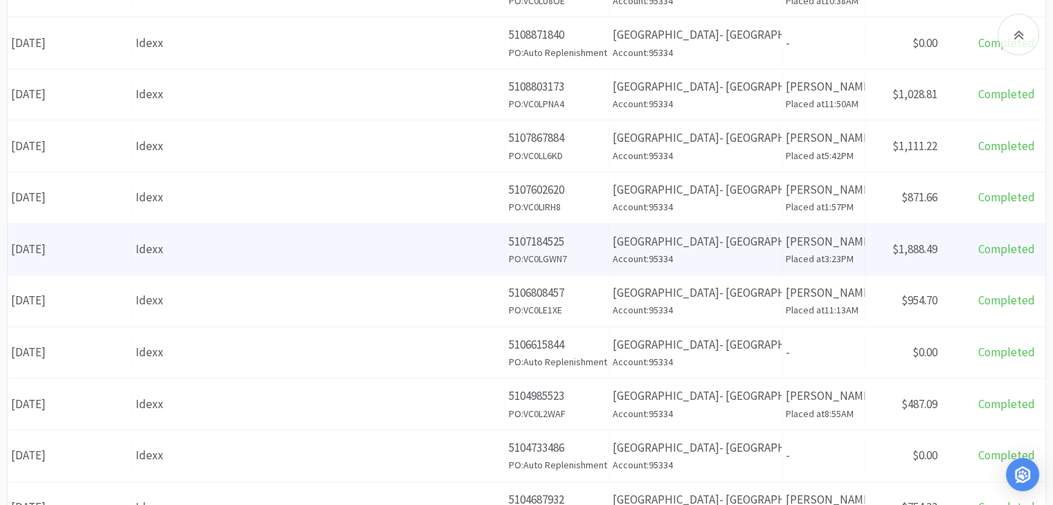
scroll to position [338, 0]
